Goal: Find specific page/section: Find specific page/section

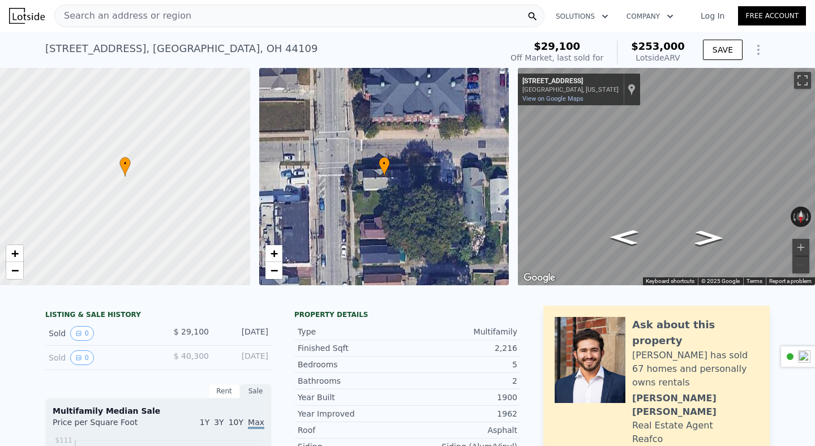
click at [226, 10] on div "Search an address or region" at bounding box center [299, 16] width 490 height 23
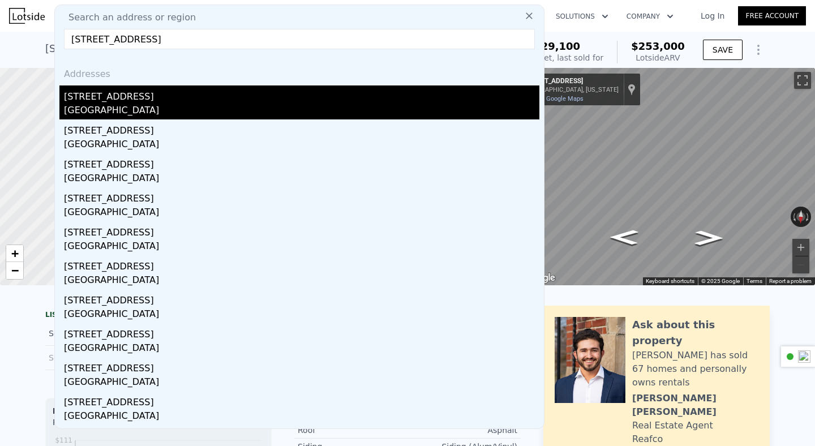
type input "[STREET_ADDRESS]"
click at [202, 97] on div "[STREET_ADDRESS]" at bounding box center [301, 94] width 475 height 18
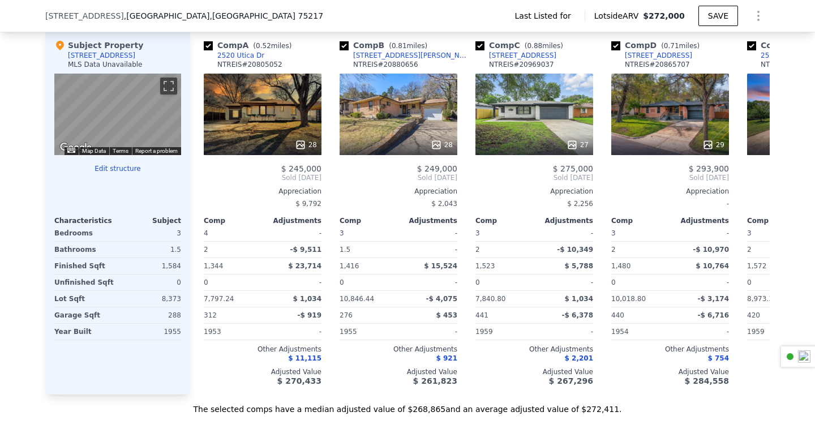
scroll to position [982, 0]
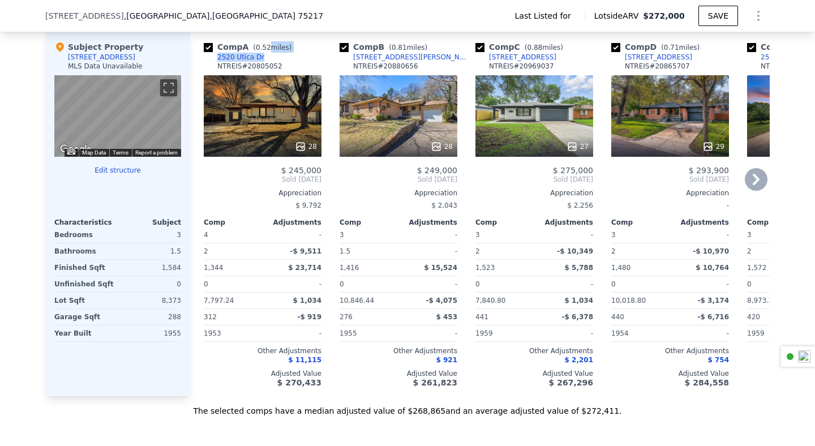
drag, startPoint x: 269, startPoint y: 63, endPoint x: 262, endPoint y: 68, distance: 9.0
click at [262, 68] on div "Comp A ( 0.52 miles) [STREET_ADDRESS]" at bounding box center [263, 58] width 118 height 34
copy div "miles) [STREET_ADDRESS]"
drag, startPoint x: 420, startPoint y: 70, endPoint x: 348, endPoint y: 70, distance: 71.9
click at [348, 70] on div "Comp B ( 0.81 miles) [STREET_ADDRESS][PERSON_NAME] 20880656" at bounding box center [399, 58] width 118 height 34
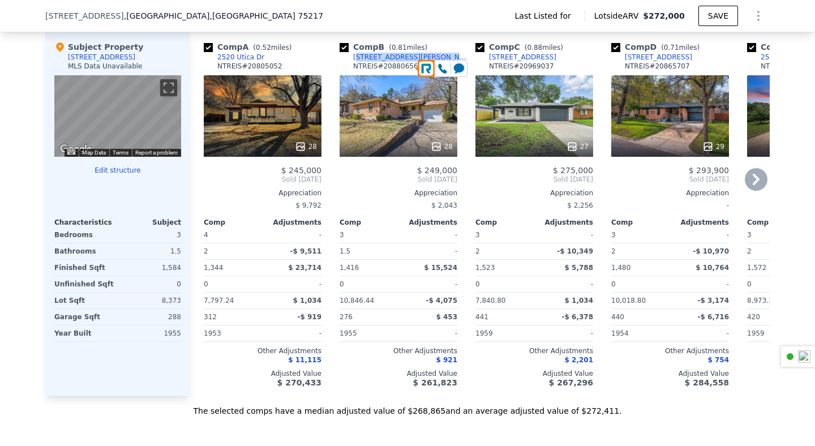
copy div "[STREET_ADDRESS][PERSON_NAME]"
